Goal: Use online tool/utility: Utilize a website feature to perform a specific function

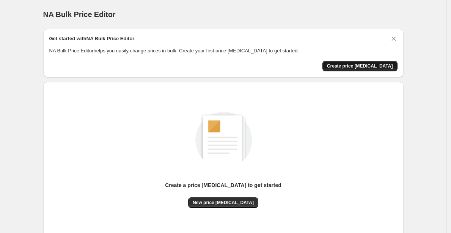
click at [384, 67] on span "Create price change job" at bounding box center [360, 66] width 66 height 6
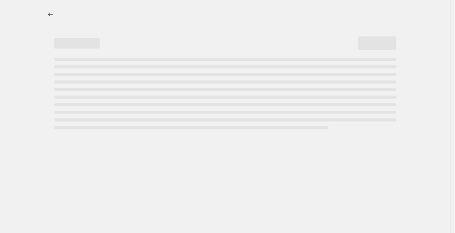
select select "percentage"
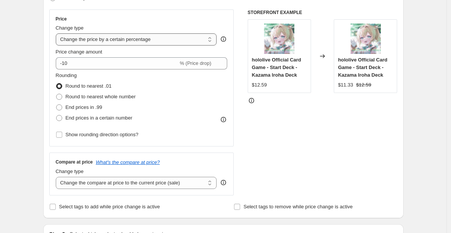
scroll to position [85, 0]
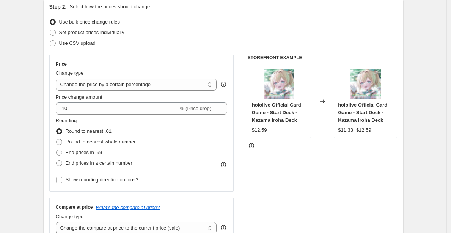
click at [93, 117] on fieldset "Rounding Round to nearest .01 Round to nearest whole number End prices in .99 E…" at bounding box center [96, 143] width 80 height 52
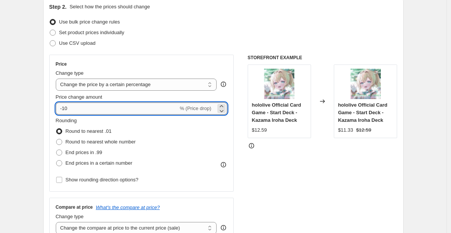
click at [93, 109] on input "-10" at bounding box center [117, 108] width 122 height 12
type input "-1"
type input "-6"
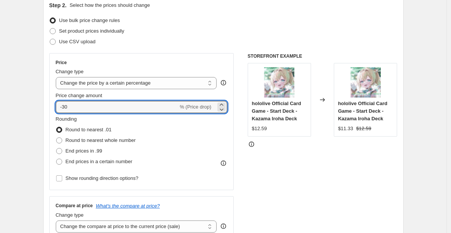
type input "-30"
click at [285, 162] on div "STOREFRONT EXAMPLE hololive Official Card Game - Start Deck - Kazama Iroha Deck…" at bounding box center [323, 146] width 150 height 186
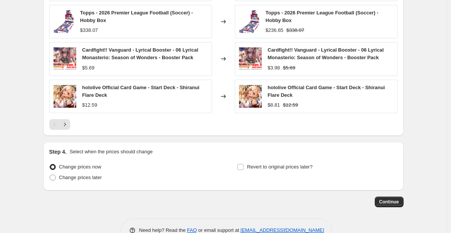
scroll to position [537, 0]
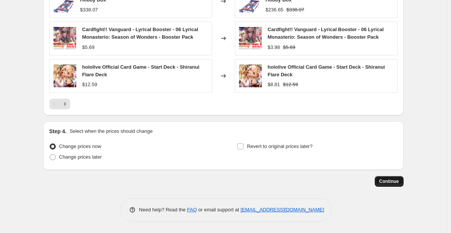
click at [386, 184] on span "Continue" at bounding box center [389, 181] width 20 height 6
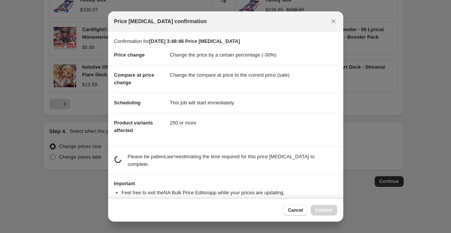
scroll to position [24, 0]
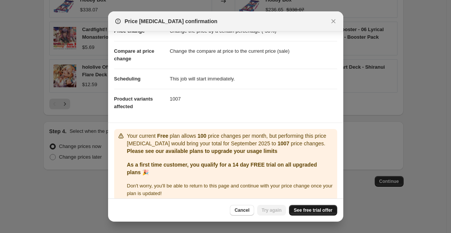
click at [296, 207] on link "See free trial offer" at bounding box center [313, 210] width 48 height 11
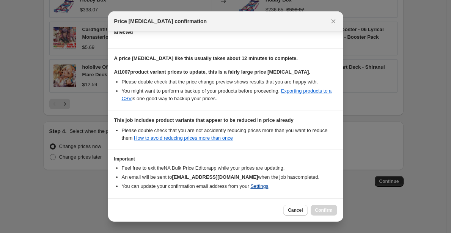
scroll to position [128, 0]
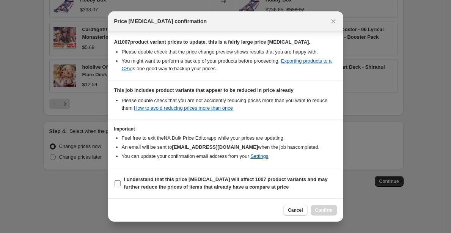
click at [192, 184] on span "I understand that this price change job will affect 1007 product variants and m…" at bounding box center [230, 183] width 213 height 15
click at [121, 184] on input "I understand that this price change job will affect 1007 product variants and m…" at bounding box center [117, 183] width 6 height 6
checkbox input "true"
click at [320, 210] on span "Confirm" at bounding box center [323, 210] width 17 height 6
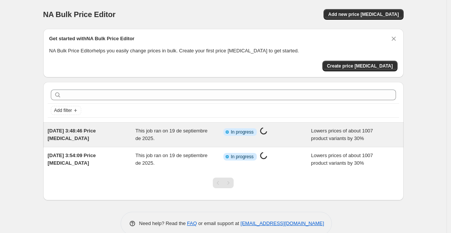
click at [257, 138] on div "Info Partially complete In progress Price change job in progress..." at bounding box center [267, 134] width 88 height 15
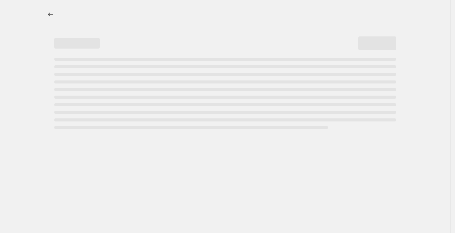
select select "percentage"
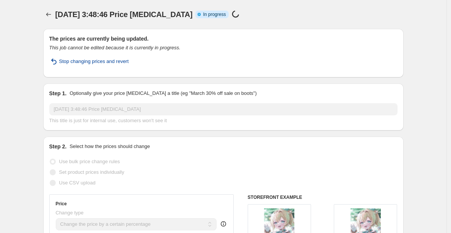
click at [86, 61] on span "Stop changing prices and revert" at bounding box center [94, 62] width 70 height 8
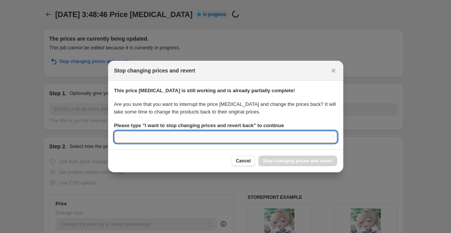
click at [221, 136] on input "Please type " I want to stop changing prices and revert back " to continue" at bounding box center [225, 137] width 223 height 12
type input "s"
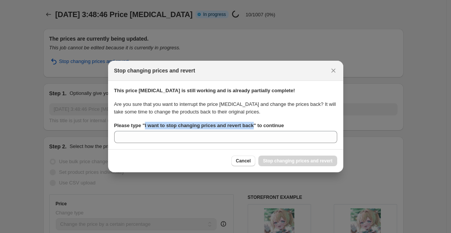
drag, startPoint x: 258, startPoint y: 124, endPoint x: 146, endPoint y: 127, distance: 112.3
click at [146, 127] on b "Please type " I want to stop changing prices and revert back " to continue" at bounding box center [199, 125] width 170 height 6
copy b "I want to stop changing prices and revert back"
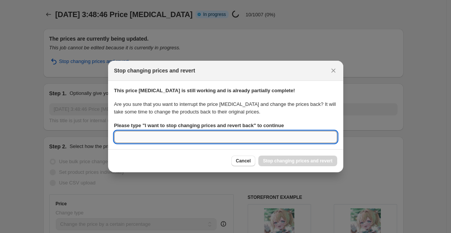
click at [147, 139] on input "Please type " I want to stop changing prices and revert back " to continue" at bounding box center [225, 137] width 223 height 12
paste input "I want to stop changing prices and revert back"
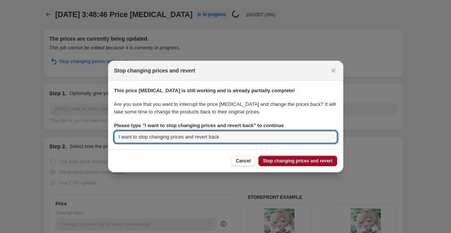
type input "I want to stop changing prices and revert back"
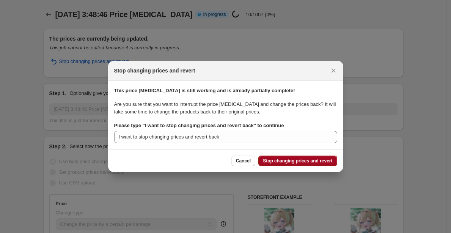
click at [287, 162] on span "Stop changing prices and revert" at bounding box center [297, 161] width 69 height 6
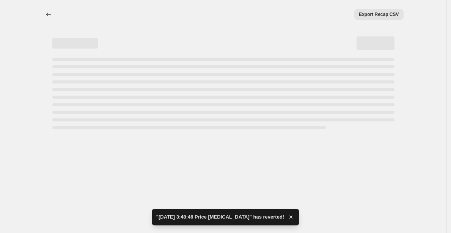
select select "percentage"
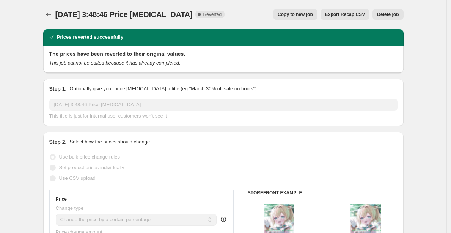
click at [49, 21] on div "19 sept 2025, 3:48:46 Price change job. This page is ready 19 sept 2025, 3:48:4…" at bounding box center [223, 14] width 360 height 29
click at [50, 13] on icon "Price change jobs" at bounding box center [49, 15] width 8 height 8
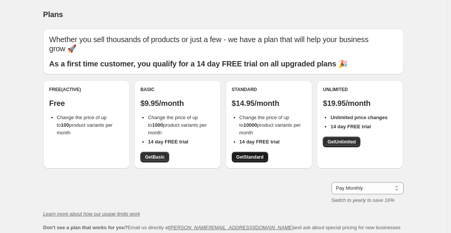
click at [259, 154] on span "Get Standard" at bounding box center [249, 157] width 27 height 6
click at [248, 152] on link "Get Standard" at bounding box center [250, 157] width 36 height 11
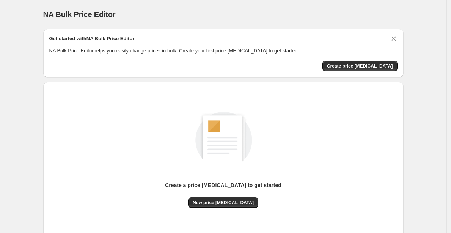
click at [356, 56] on div "Get started with NA Bulk Price Editor NA Bulk Price Editor helps you easily cha…" at bounding box center [223, 53] width 348 height 36
click at [356, 61] on button "Create price [MEDICAL_DATA]" at bounding box center [359, 66] width 75 height 11
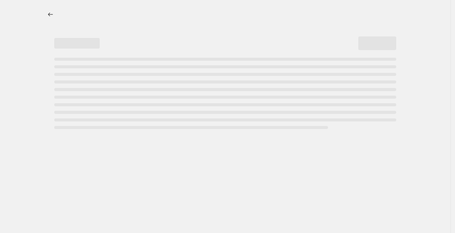
select select "percentage"
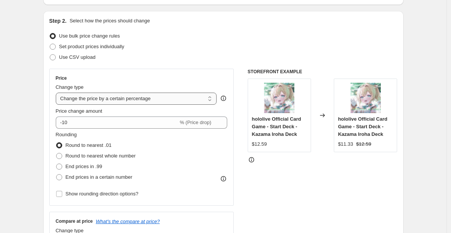
scroll to position [96, 0]
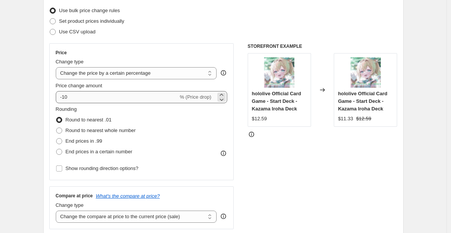
click at [135, 92] on div "Price change amount -10 % (Price drop)" at bounding box center [142, 92] width 172 height 21
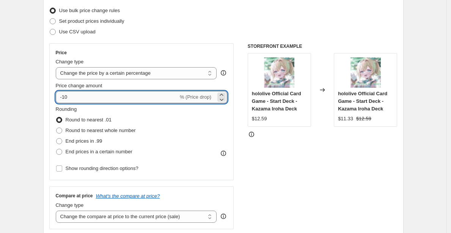
click at [135, 95] on input "-10" at bounding box center [117, 97] width 122 height 12
type input "-1"
type input "-4"
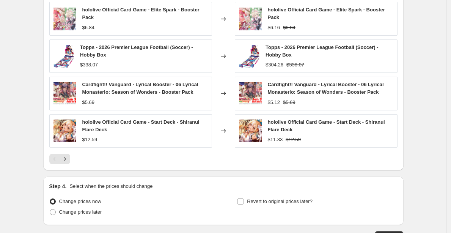
scroll to position [537, 0]
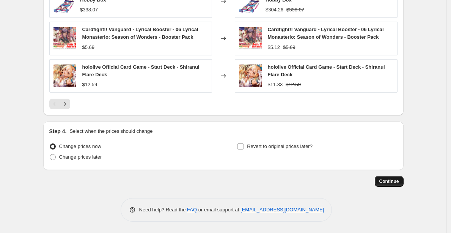
type input "-30"
click at [385, 184] on button "Continue" at bounding box center [389, 181] width 29 height 11
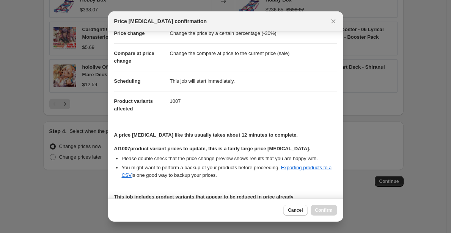
scroll to position [128, 0]
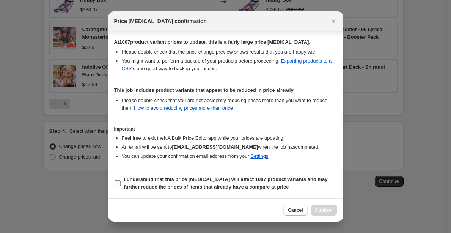
click at [158, 181] on b "I understand that this price change job will affect 1007 product variants and m…" at bounding box center [226, 182] width 204 height 13
click at [121, 181] on input "I understand that this price change job will affect 1007 product variants and m…" at bounding box center [117, 183] width 6 height 6
checkbox input "true"
click at [331, 209] on span "Confirm" at bounding box center [323, 210] width 17 height 6
